Goal: Information Seeking & Learning: Learn about a topic

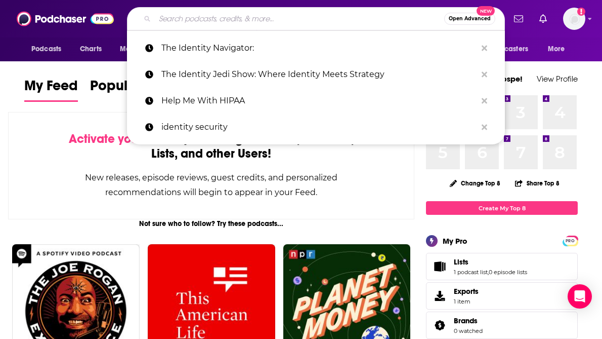
click at [280, 11] on input "Search podcasts, credits, & more..." at bounding box center [299, 19] width 289 height 16
paste input "Humans & AI Show"
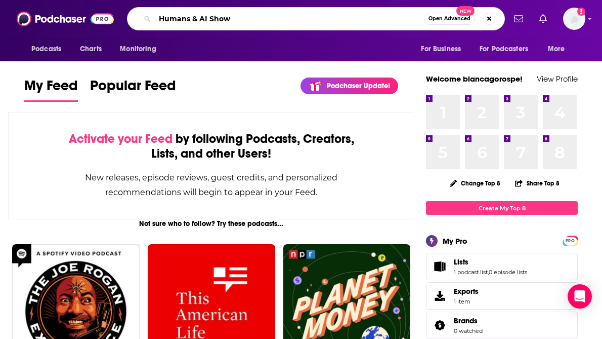
type input "Humans & AI Show"
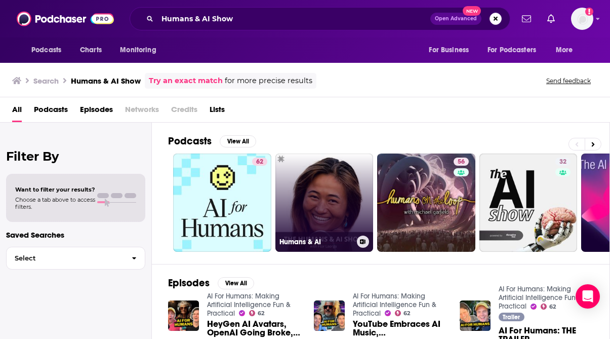
click at [311, 189] on link "Humans & AI" at bounding box center [324, 202] width 98 height 98
